Goal: Complete application form

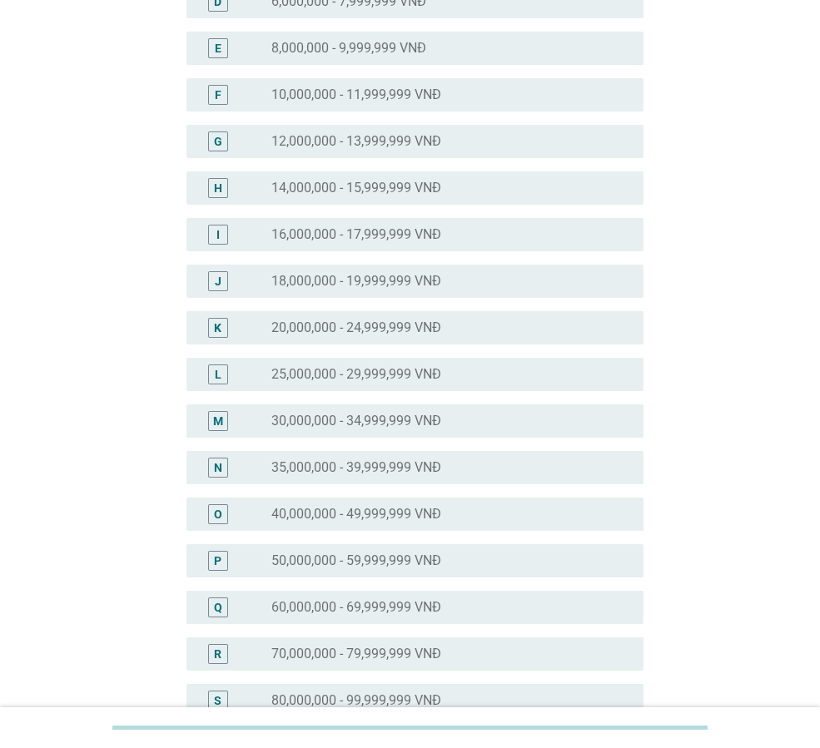
scroll to position [333, 0]
click at [403, 419] on label "30,000,000 - 34,999,999 VNĐ" at bounding box center [356, 420] width 170 height 17
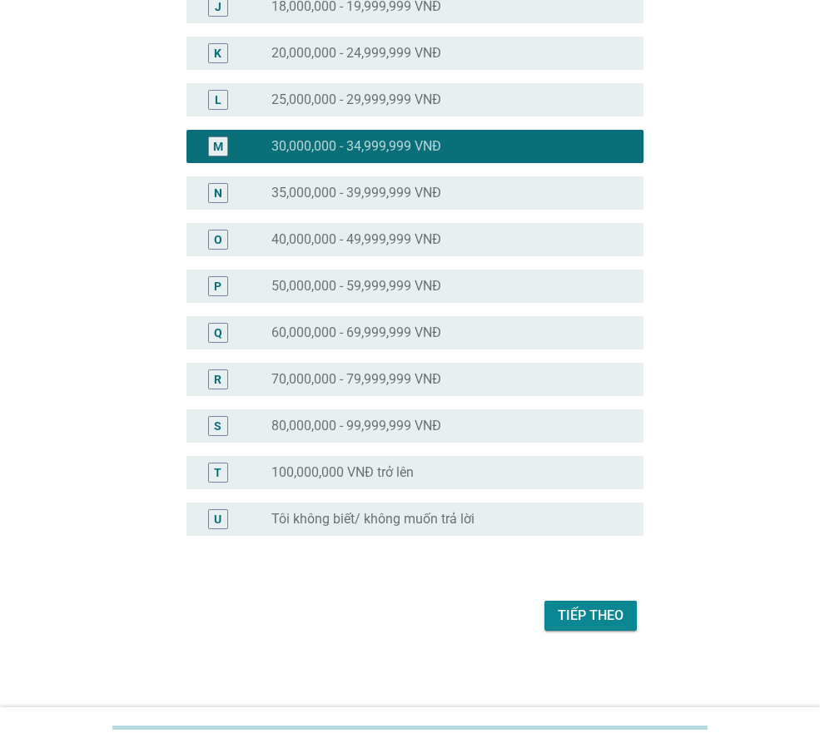
scroll to position [608, 0]
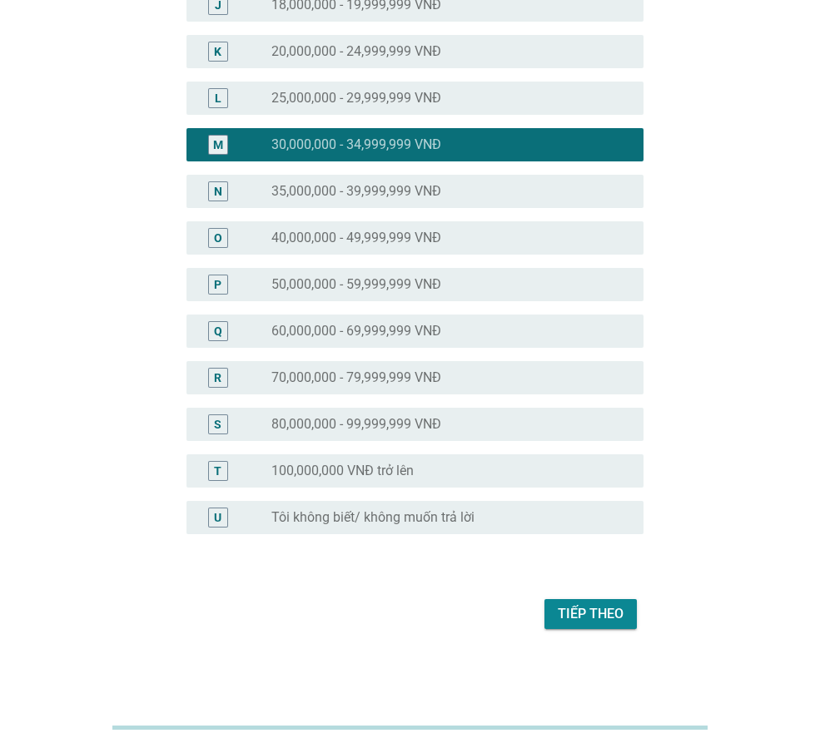
click at [566, 613] on div "Tiếp theo" at bounding box center [591, 614] width 66 height 20
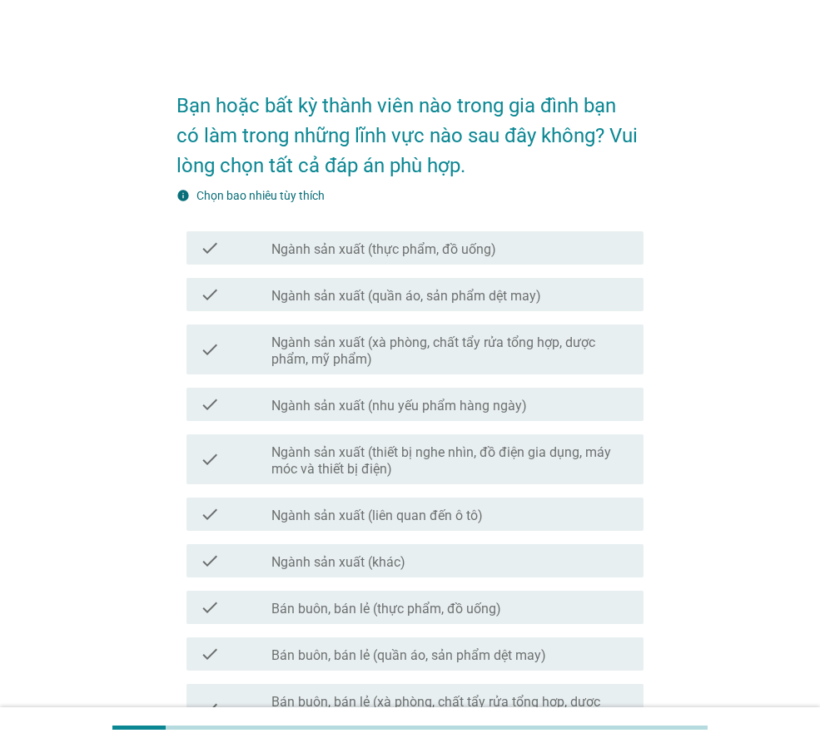
click at [449, 293] on label "Ngành sản xuất (quần áo, sản phẩm dệt may)" at bounding box center [406, 296] width 270 height 17
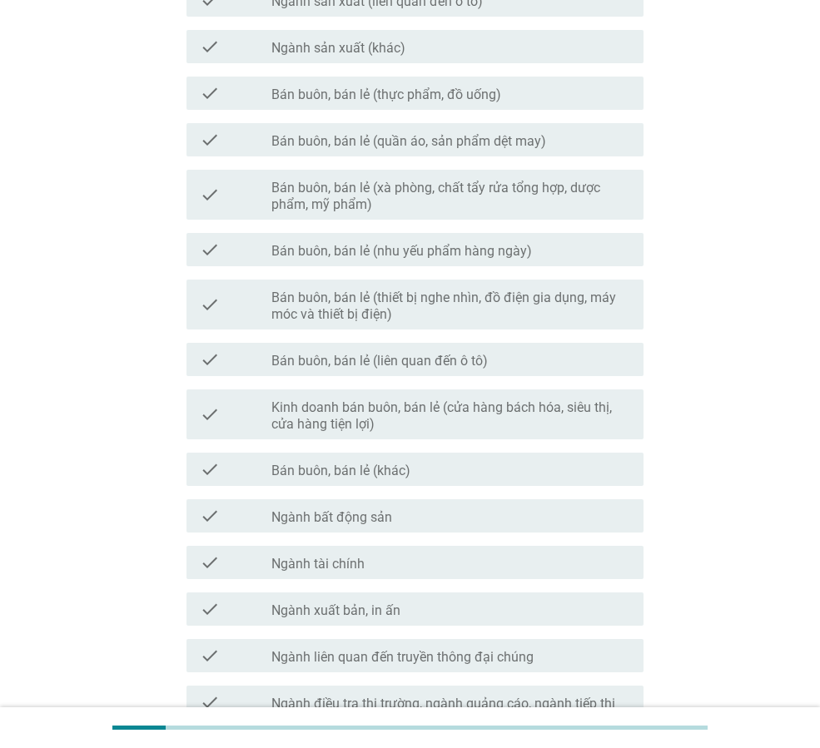
scroll to position [726, 0]
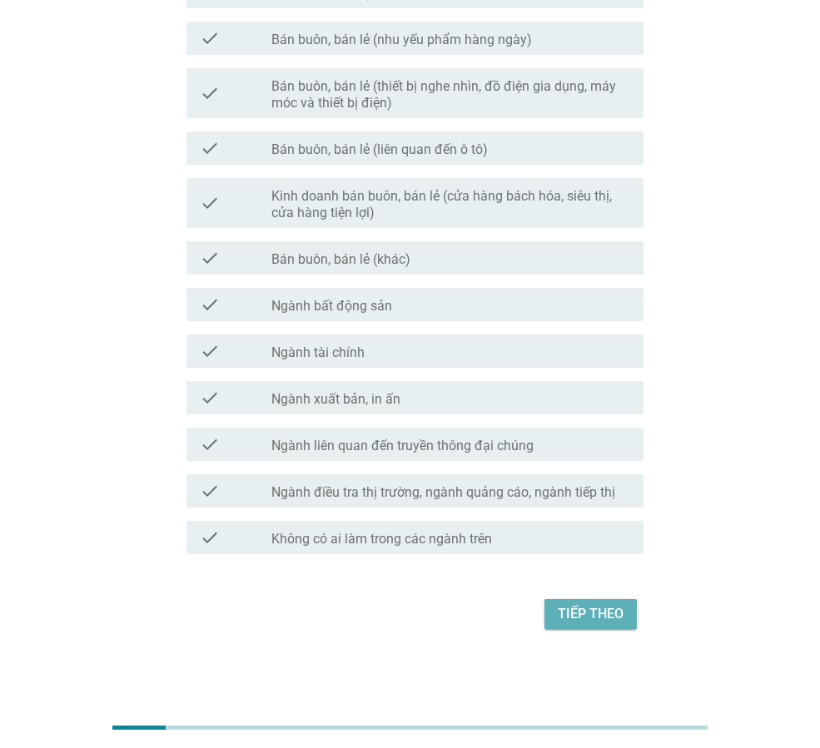
drag, startPoint x: 604, startPoint y: 620, endPoint x: 563, endPoint y: 595, distance: 48.5
click at [603, 620] on div "Tiếp theo" at bounding box center [591, 614] width 66 height 20
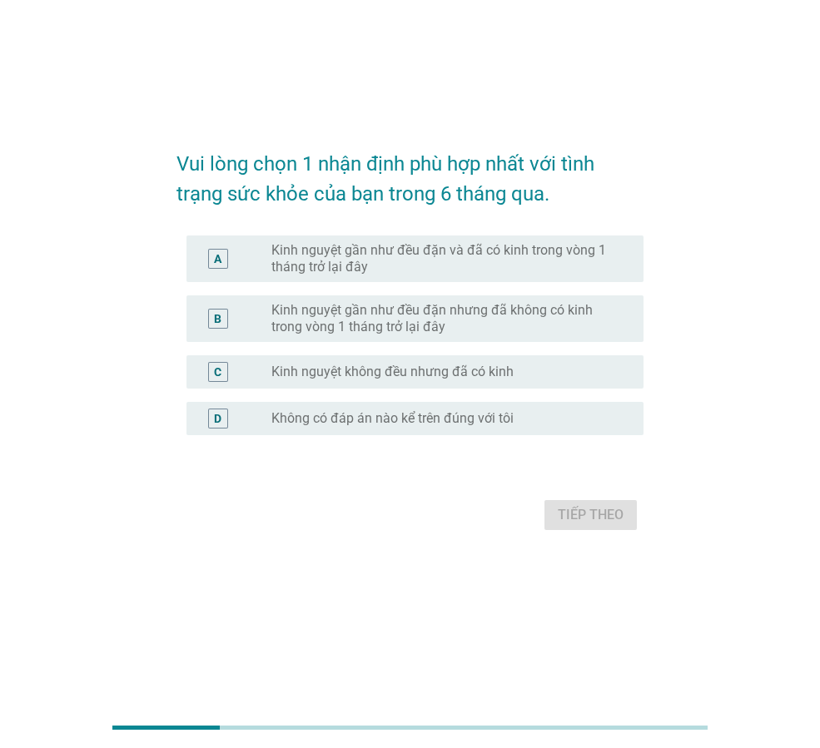
scroll to position [0, 0]
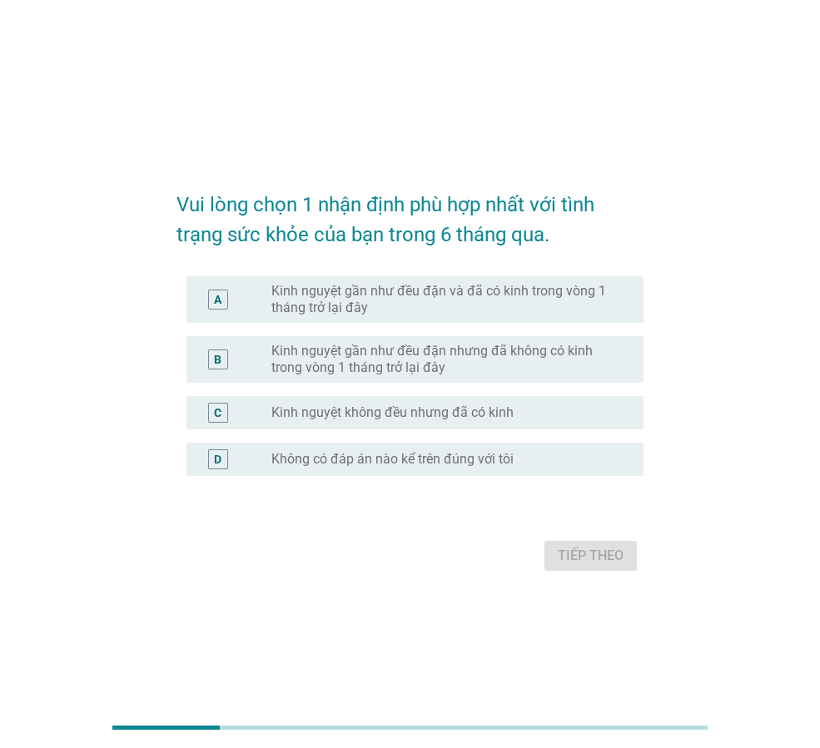
click at [316, 311] on label "Kinh nguyệt gần như đều đặn và đã có kinh trong vòng 1 tháng trở lại đây" at bounding box center [443, 299] width 345 height 33
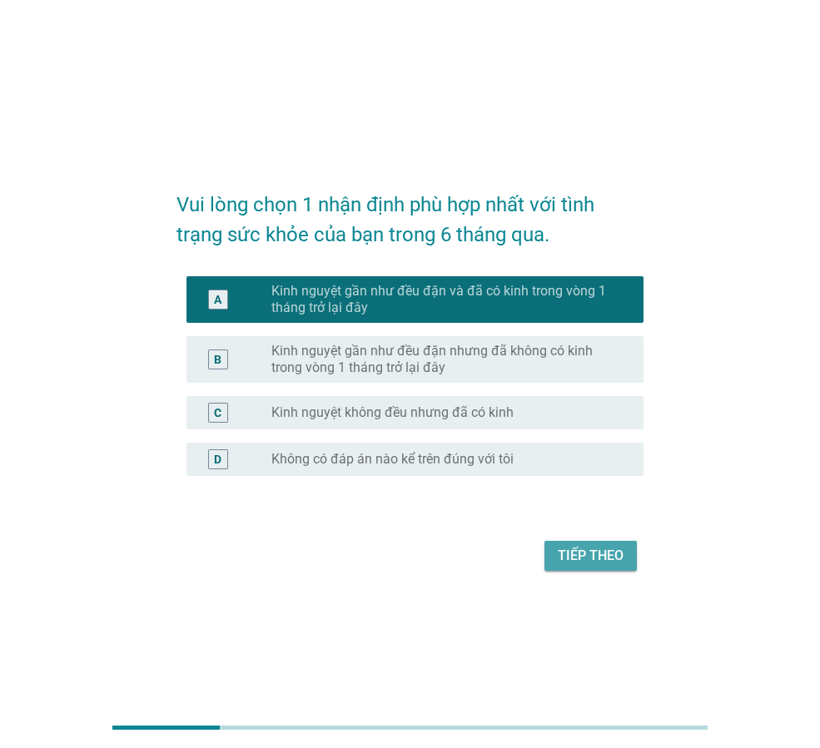
click at [596, 563] on div "Tiếp theo" at bounding box center [591, 556] width 66 height 20
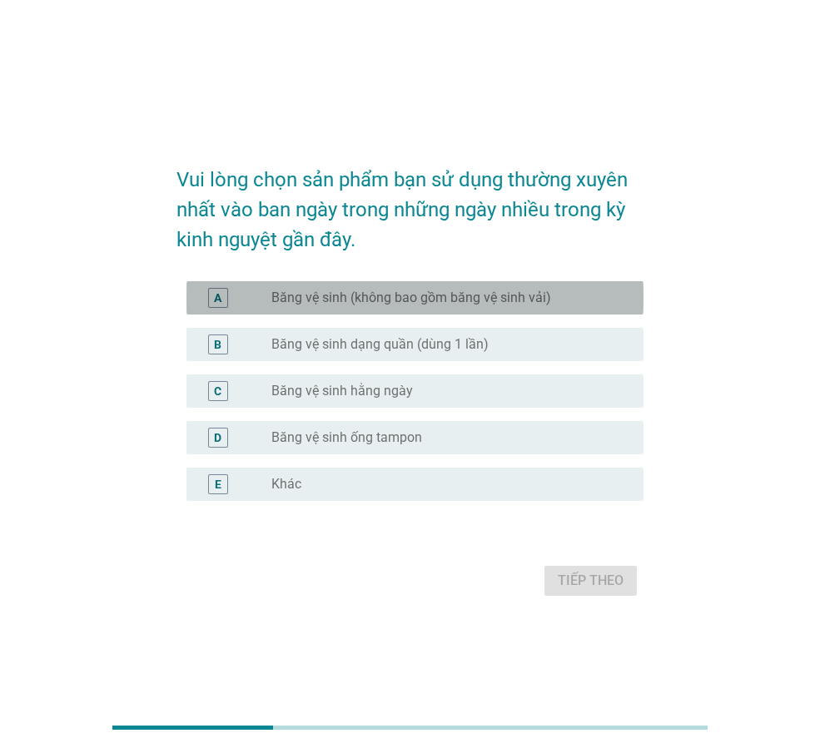
click at [348, 307] on div "radio_button_unchecked Băng vệ sinh (không bao gồm băng vệ sinh vải)" at bounding box center [450, 298] width 359 height 20
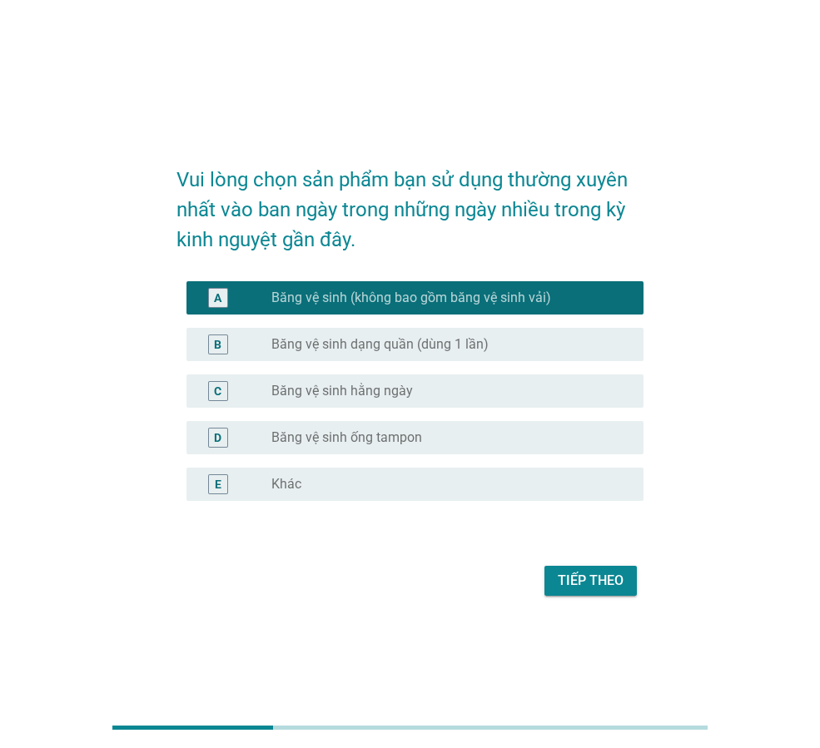
click at [617, 585] on div "Tiếp theo" at bounding box center [591, 581] width 66 height 20
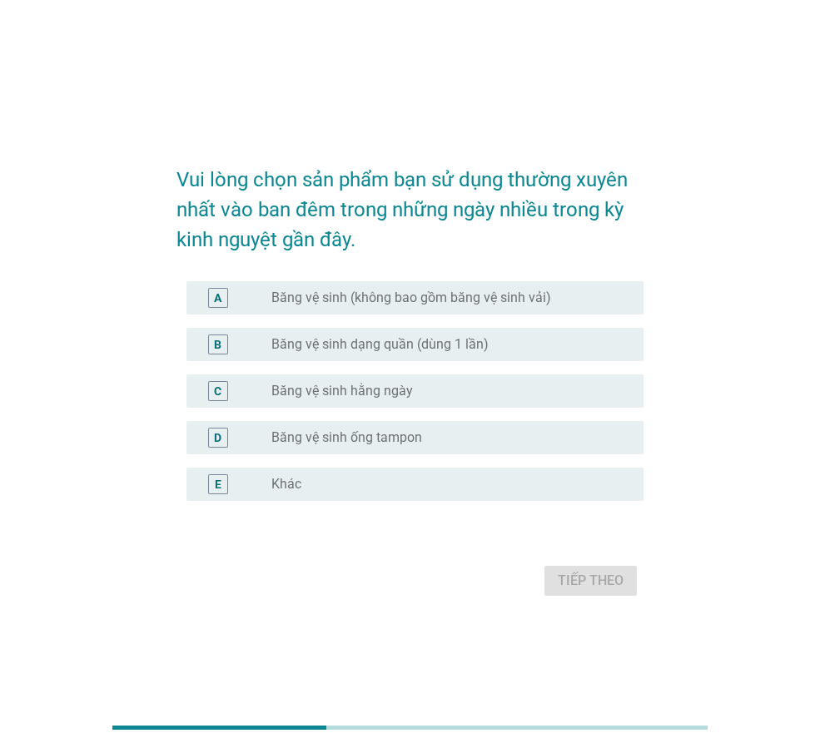
click at [469, 301] on label "Băng vệ sinh (không bao gồm băng vệ sinh vải)" at bounding box center [411, 298] width 280 height 17
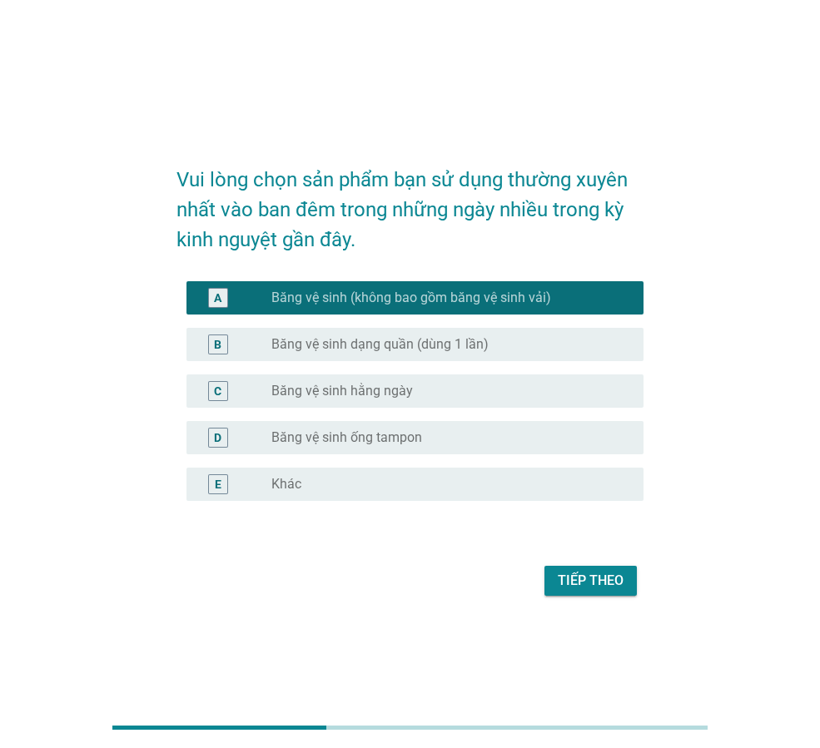
click at [583, 572] on div "Tiếp theo" at bounding box center [591, 581] width 66 height 20
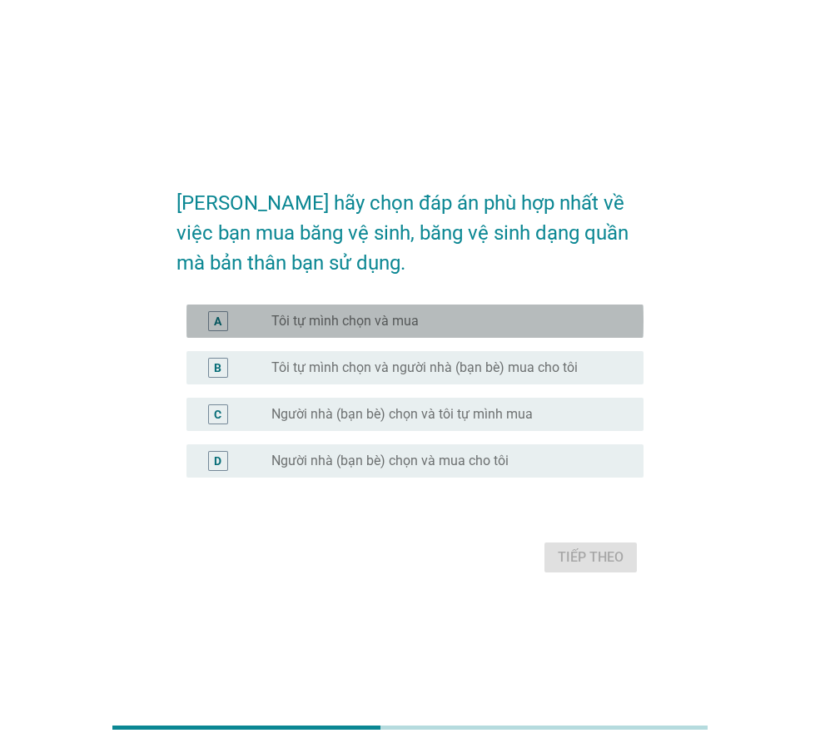
click at [450, 308] on div "A radio_button_unchecked Tôi tự mình chọn và mua" at bounding box center [414, 321] width 457 height 33
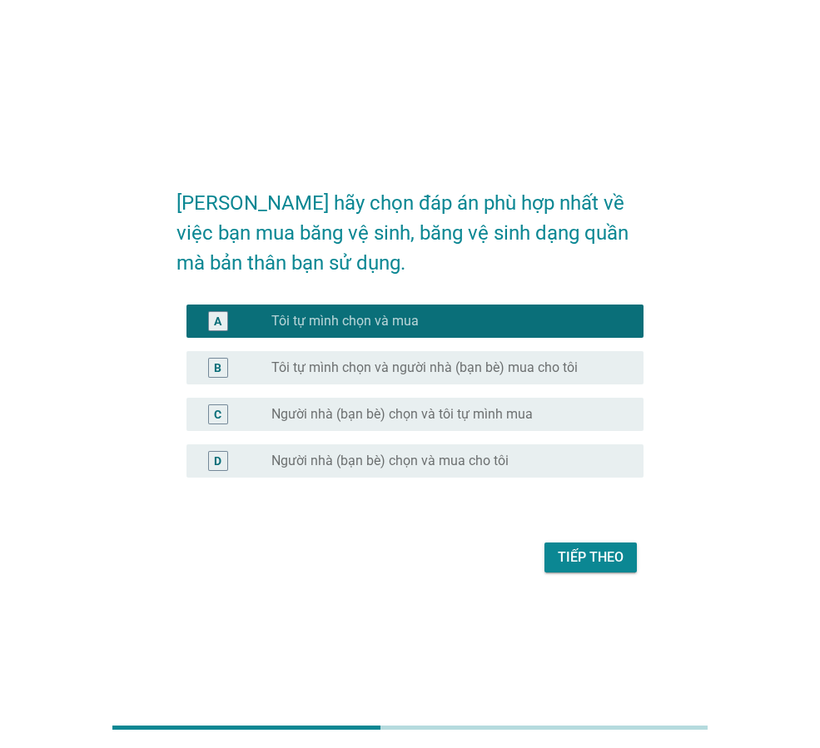
click at [612, 562] on div "Tiếp theo" at bounding box center [591, 558] width 66 height 20
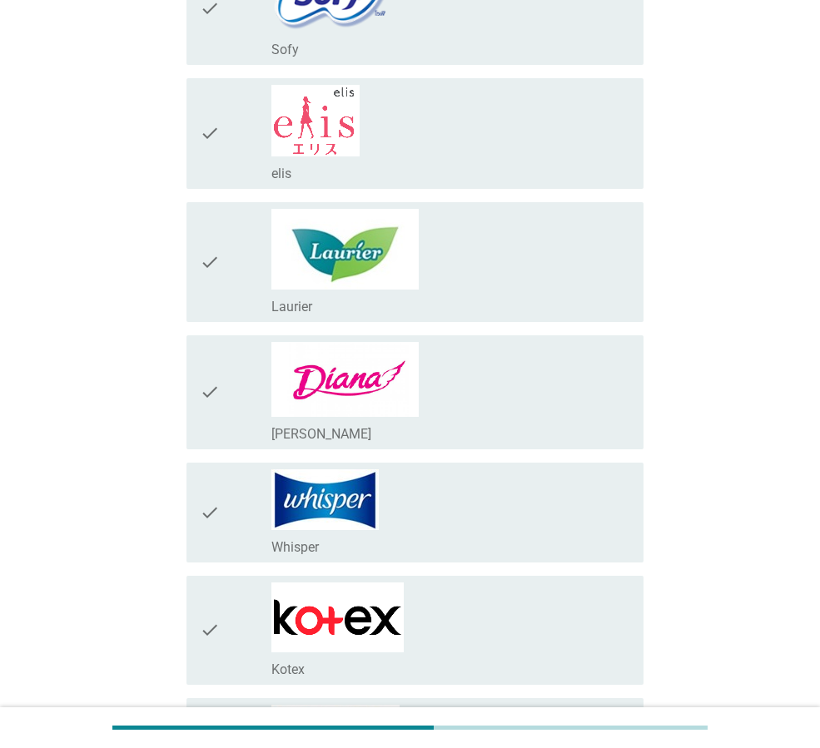
click at [425, 370] on div "check_box_outline_blank [PERSON_NAME]" at bounding box center [450, 392] width 359 height 101
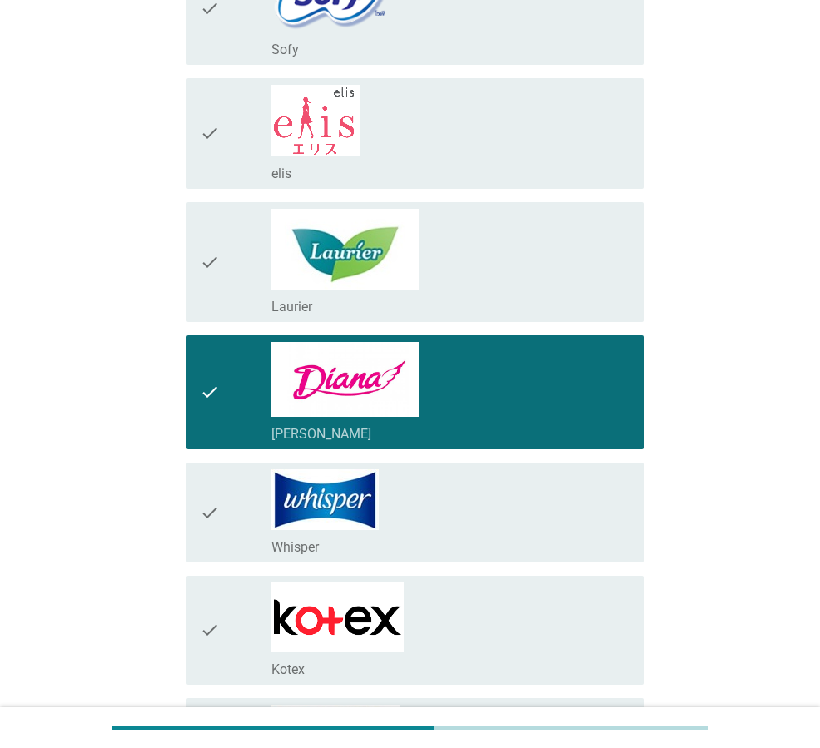
scroll to position [700, 0]
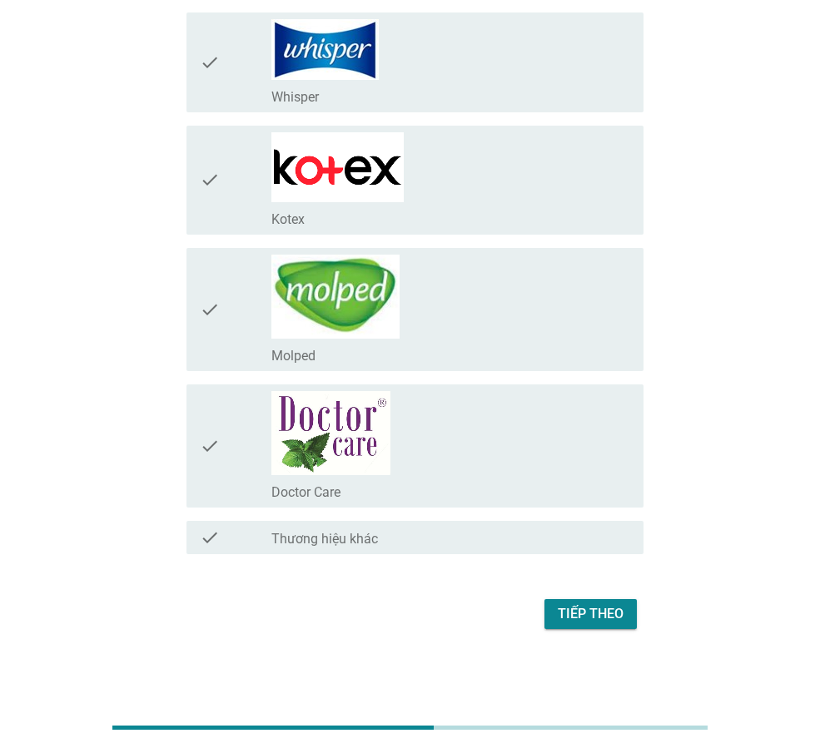
click at [592, 620] on div "Tiếp theo" at bounding box center [591, 614] width 66 height 20
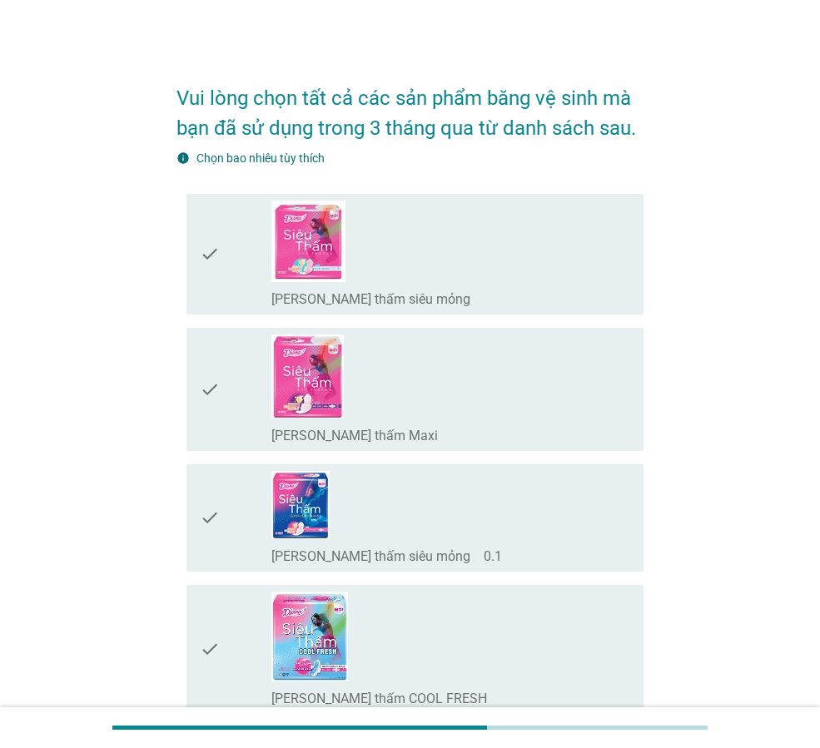
scroll to position [0, 0]
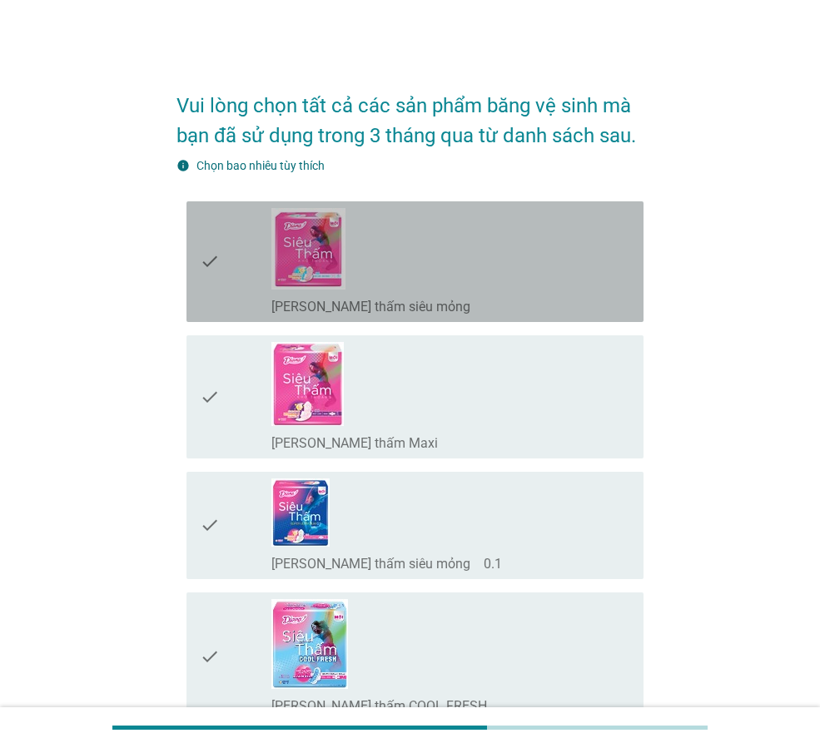
click at [487, 242] on div "check_box_outline_blank [PERSON_NAME] thấm siêu mỏng" at bounding box center [450, 261] width 359 height 107
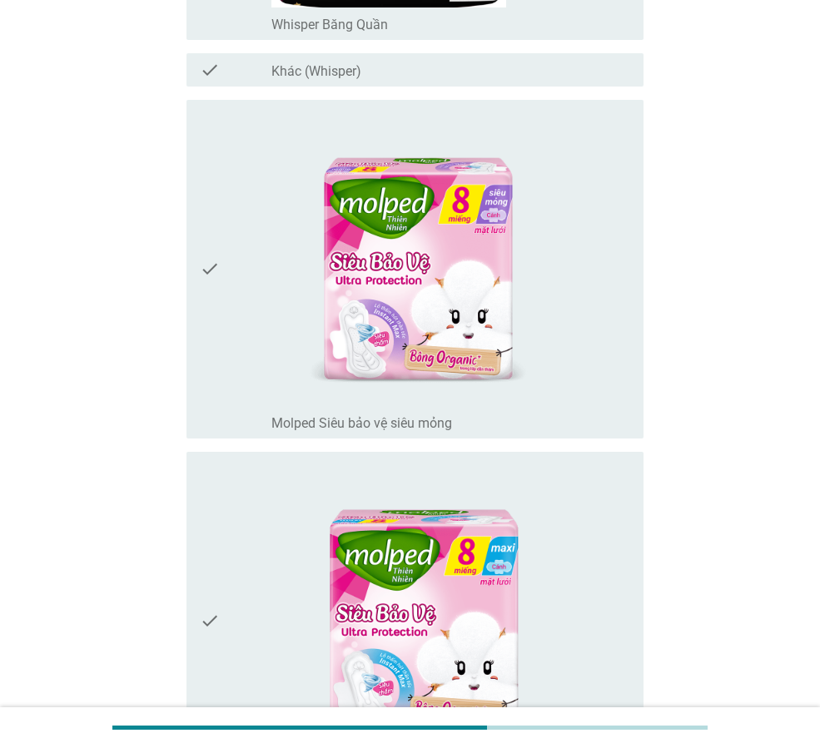
scroll to position [15208, 0]
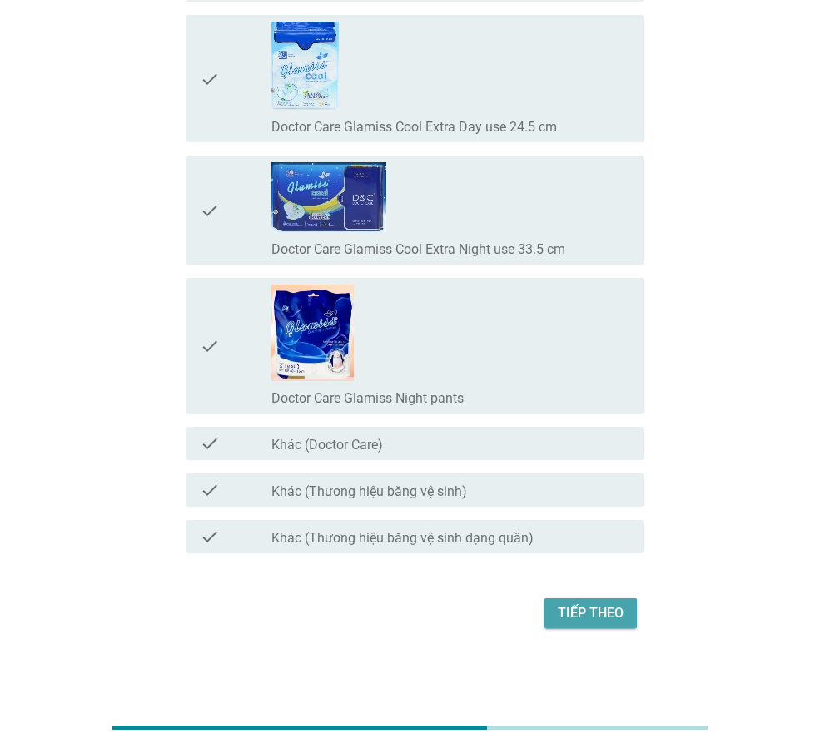
click at [584, 598] on button "Tiếp theo" at bounding box center [590, 613] width 92 height 30
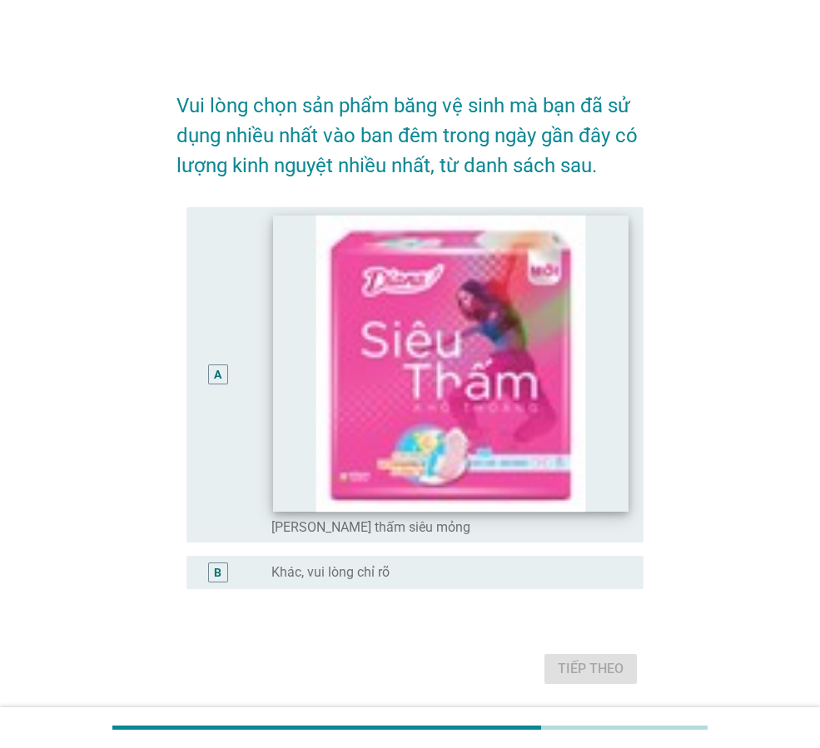
click at [444, 503] on img at bounding box center [450, 363] width 354 height 296
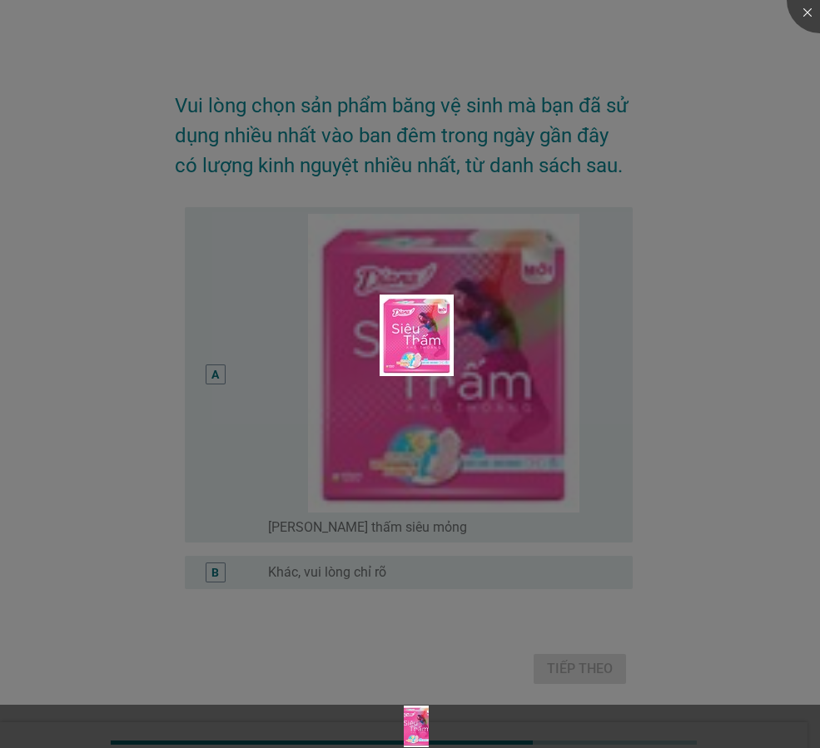
click at [732, 404] on div at bounding box center [410, 374] width 820 height 748
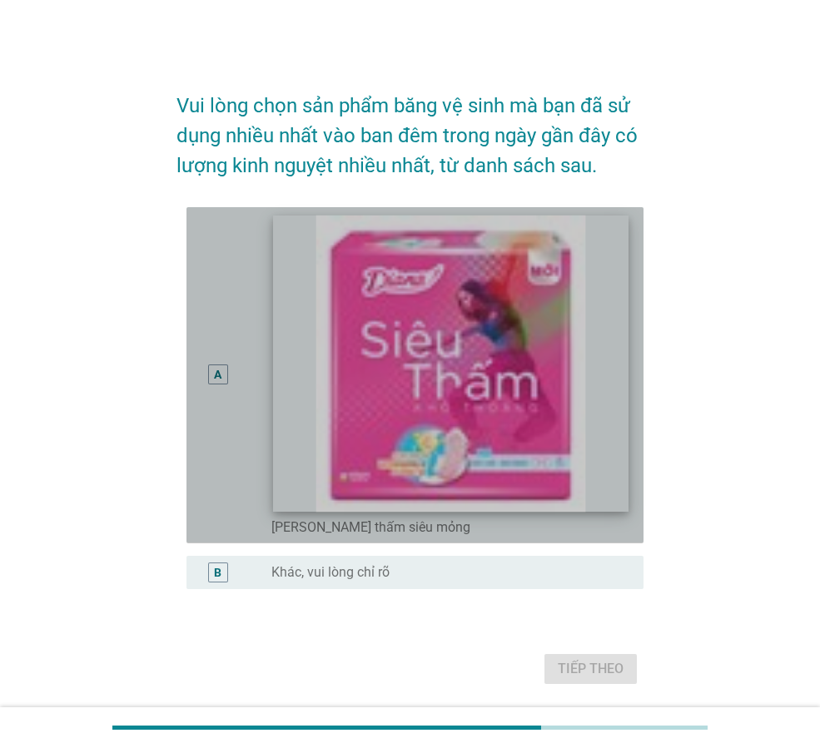
click at [472, 338] on img at bounding box center [450, 363] width 354 height 296
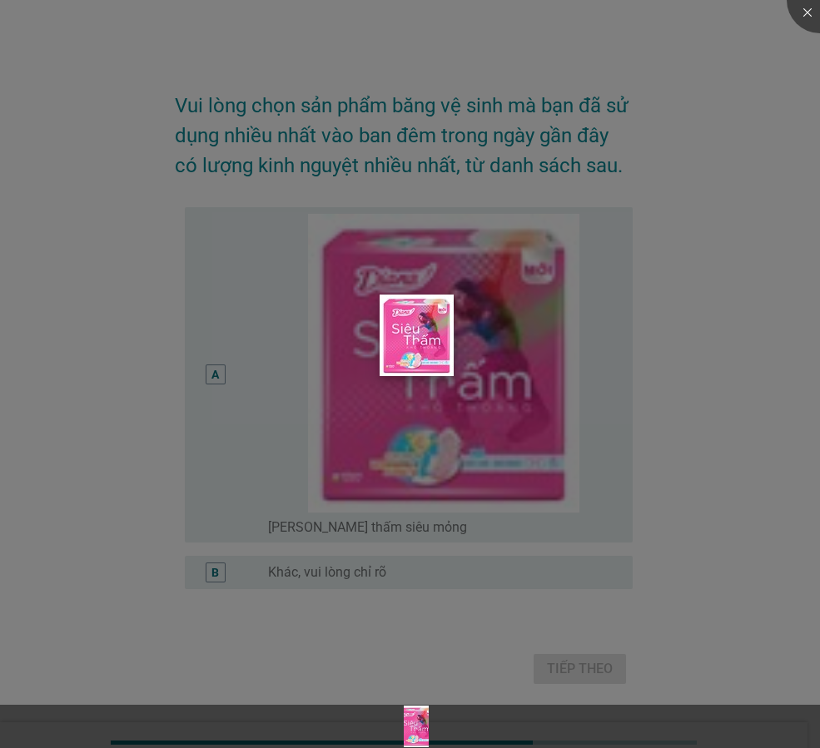
click at [428, 369] on img at bounding box center [416, 336] width 74 height 82
click at [0, 0] on li at bounding box center [0, 0] width 0 height 0
click at [496, 593] on div at bounding box center [410, 374] width 820 height 748
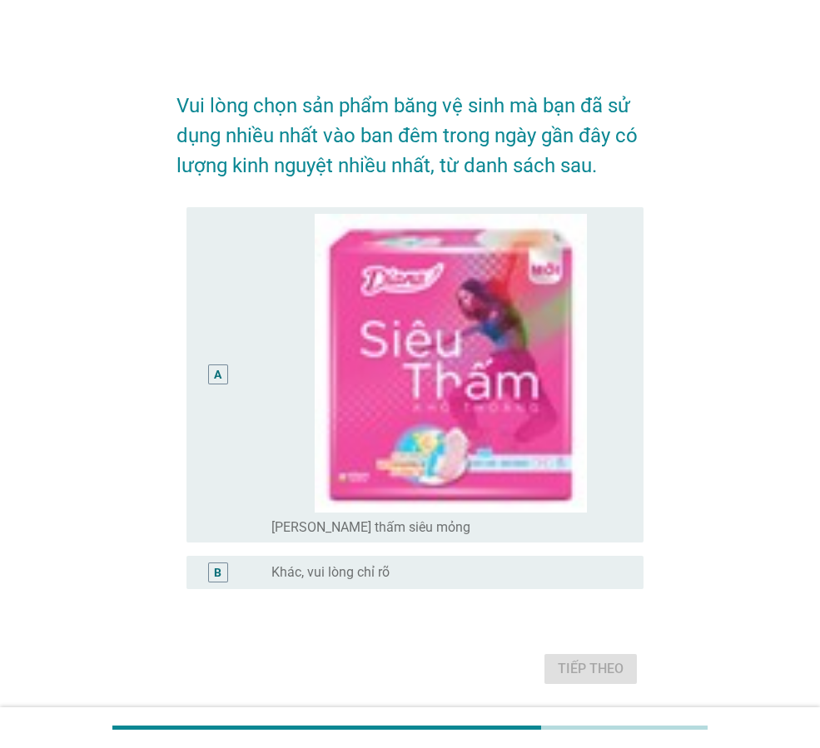
click at [444, 528] on div "radio_button_unchecked [PERSON_NAME] thấm siêu mỏng" at bounding box center [443, 527] width 345 height 17
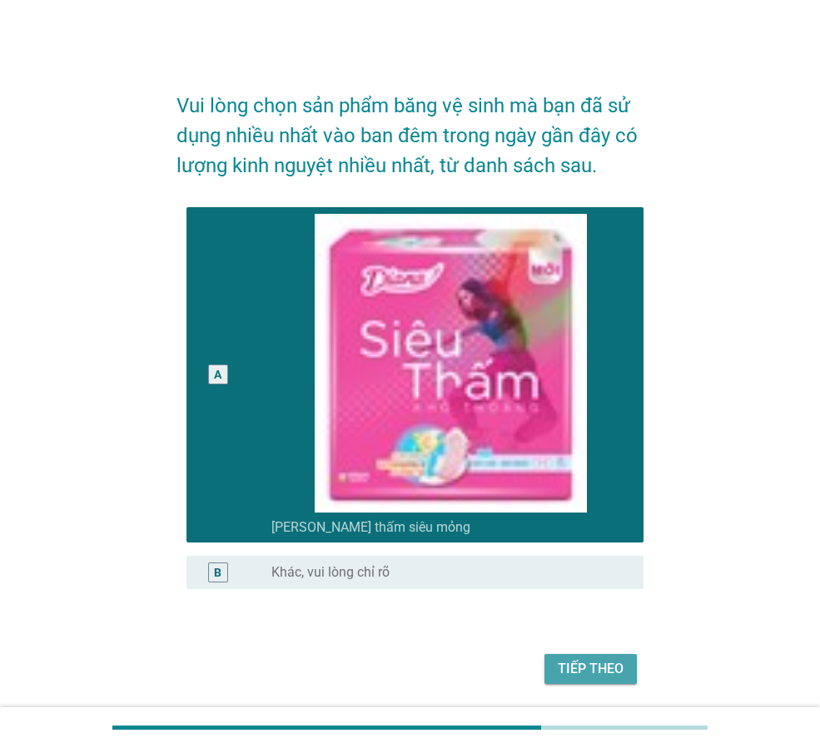
click at [618, 672] on div "Tiếp theo" at bounding box center [591, 669] width 66 height 20
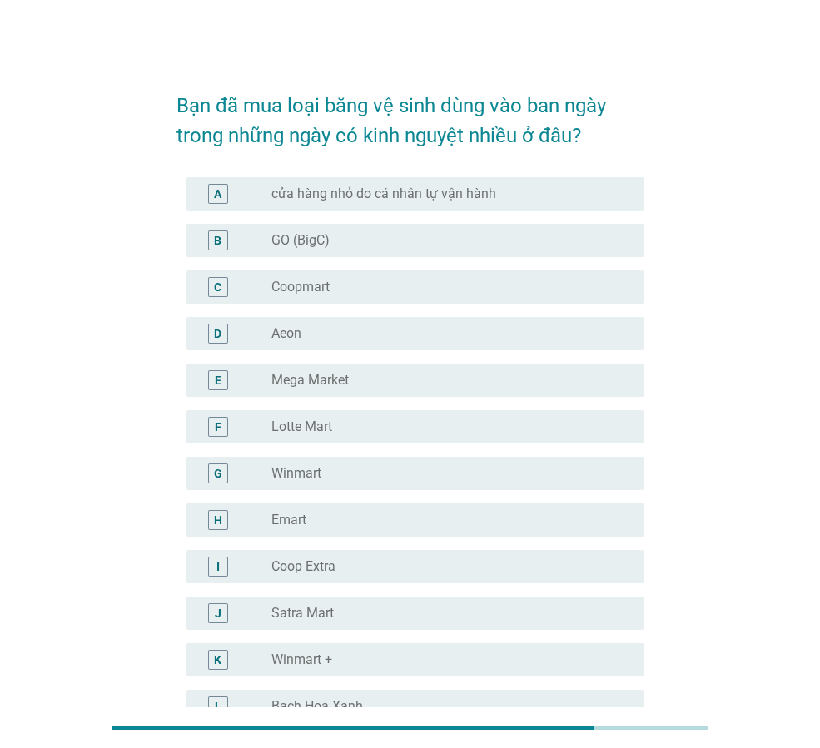
click at [442, 232] on div "radio_button_unchecked GO (BigC)" at bounding box center [443, 240] width 345 height 17
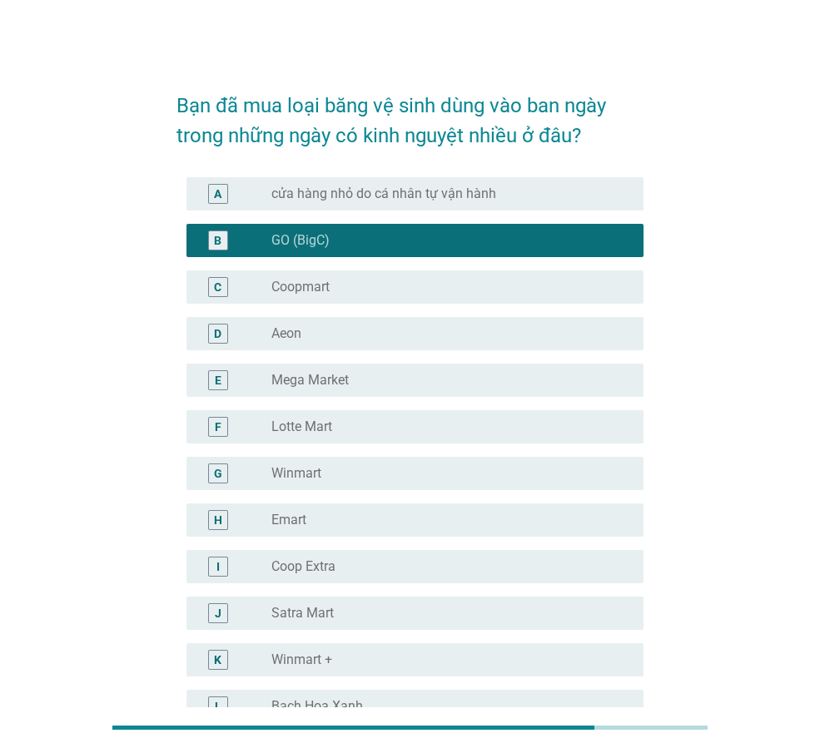
click at [493, 472] on div "radio_button_unchecked Winmart" at bounding box center [443, 473] width 345 height 17
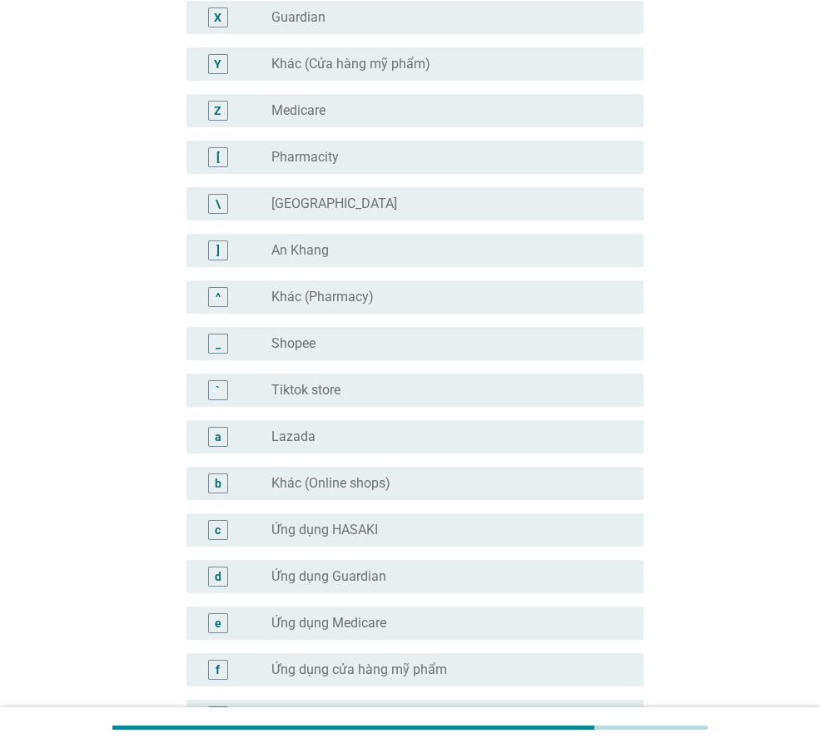
scroll to position [1494, 0]
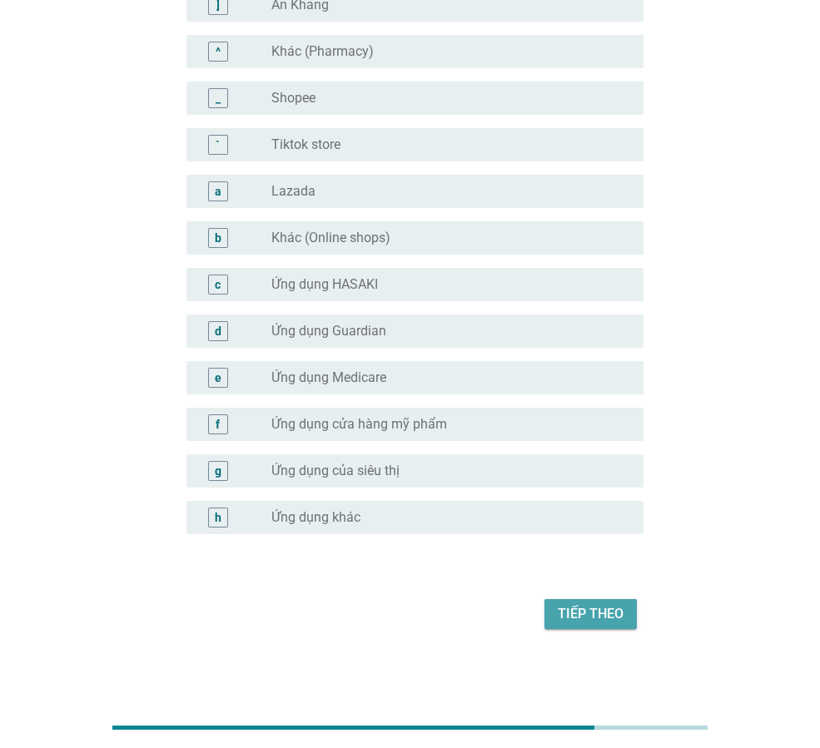
click at [609, 616] on div "Tiếp theo" at bounding box center [591, 614] width 66 height 20
